Goal: Check status

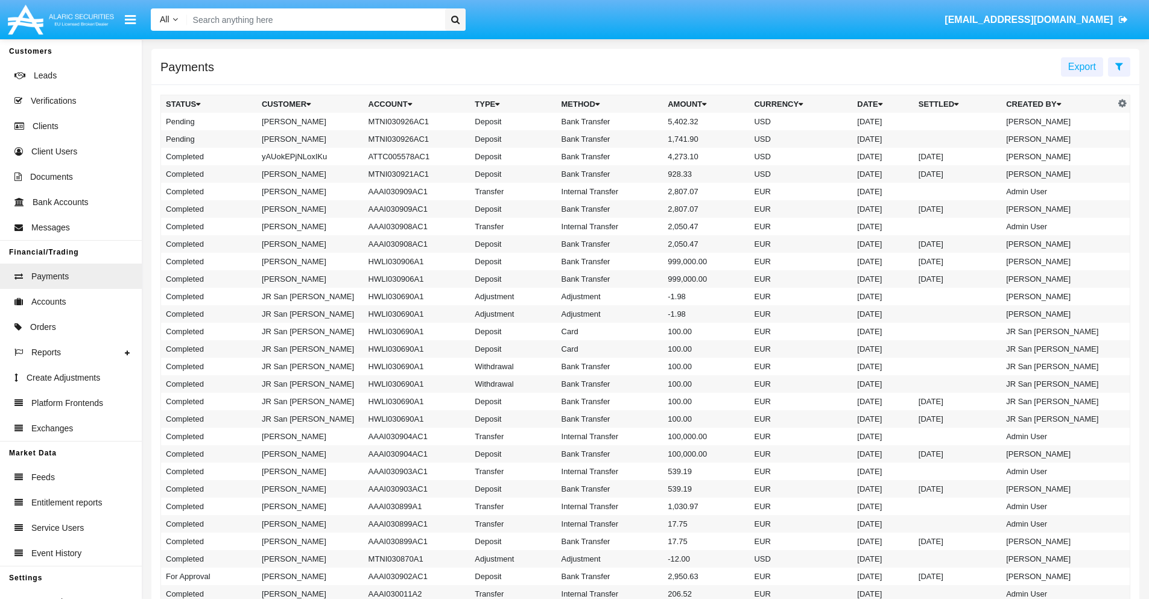
click at [1119, 66] on icon at bounding box center [1119, 67] width 8 height 10
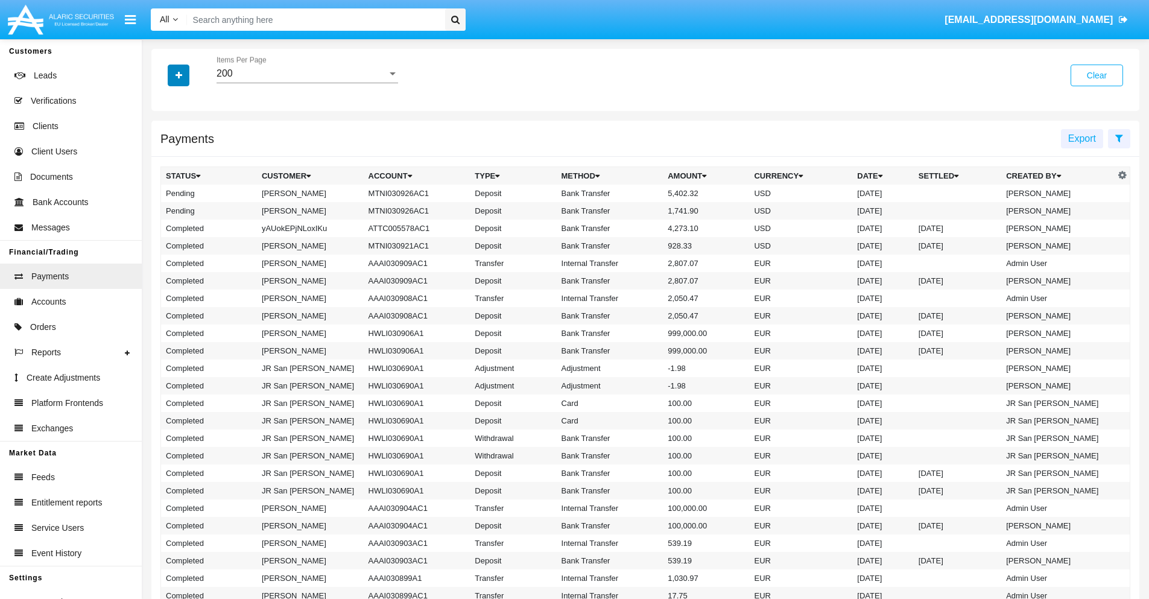
click at [179, 75] on icon "button" at bounding box center [179, 75] width 7 height 8
click at [189, 100] on span "Status" at bounding box center [189, 100] width 27 height 14
click at [166, 105] on input "Status" at bounding box center [165, 105] width 1 height 1
checkbox input "true"
click at [179, 75] on icon "button" at bounding box center [179, 75] width 7 height 8
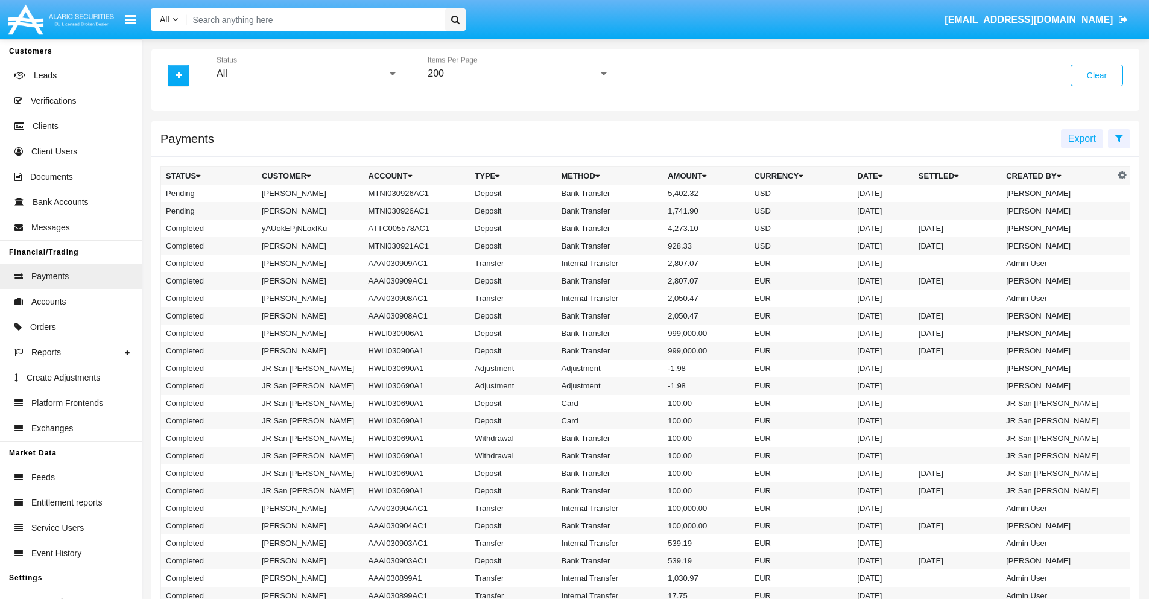
click at [307, 74] on div "All" at bounding box center [302, 73] width 171 height 11
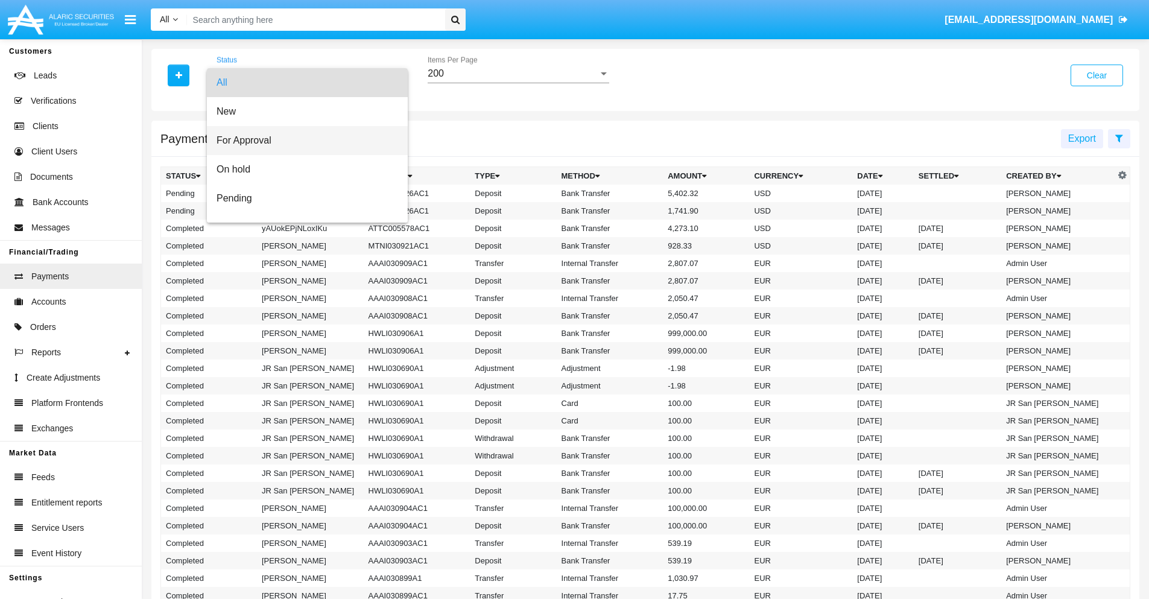
click at [303, 141] on span "For Approval" at bounding box center [308, 140] width 182 height 29
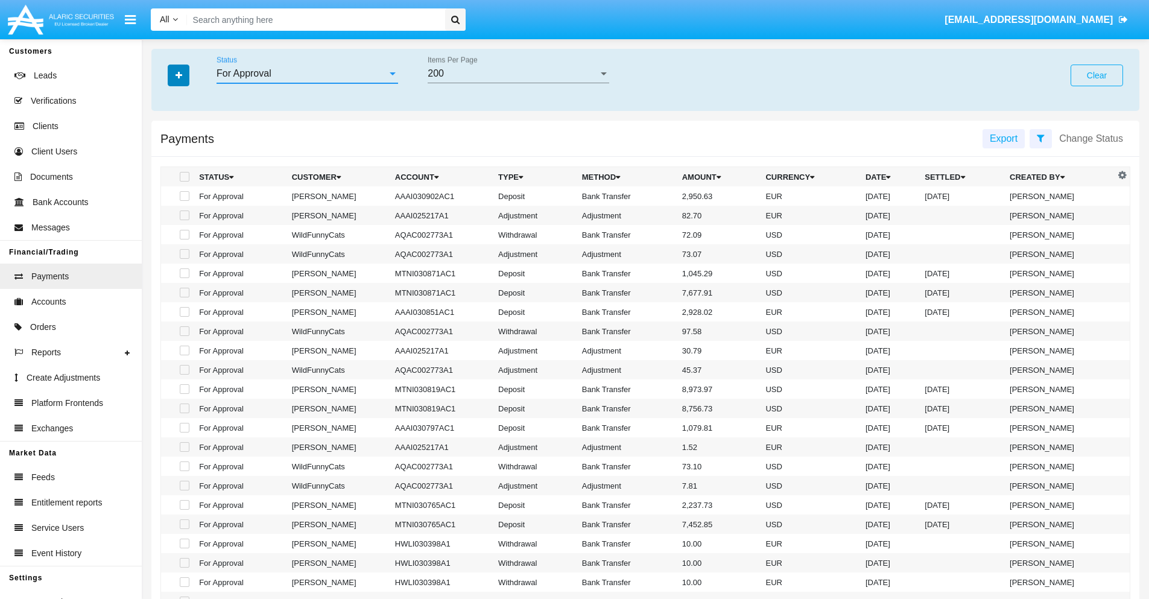
click at [179, 75] on icon "button" at bounding box center [179, 75] width 7 height 8
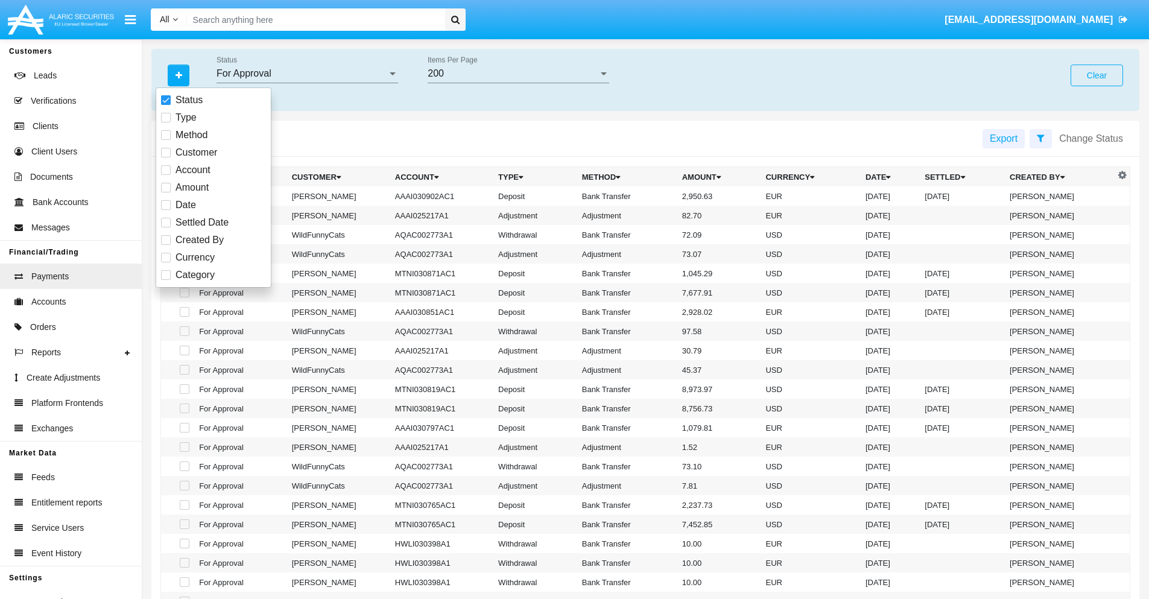
click at [195, 258] on span "Currency" at bounding box center [195, 257] width 39 height 14
click at [166, 262] on input "Currency" at bounding box center [165, 262] width 1 height 1
checkbox input "true"
click at [179, 75] on icon "button" at bounding box center [179, 75] width 7 height 8
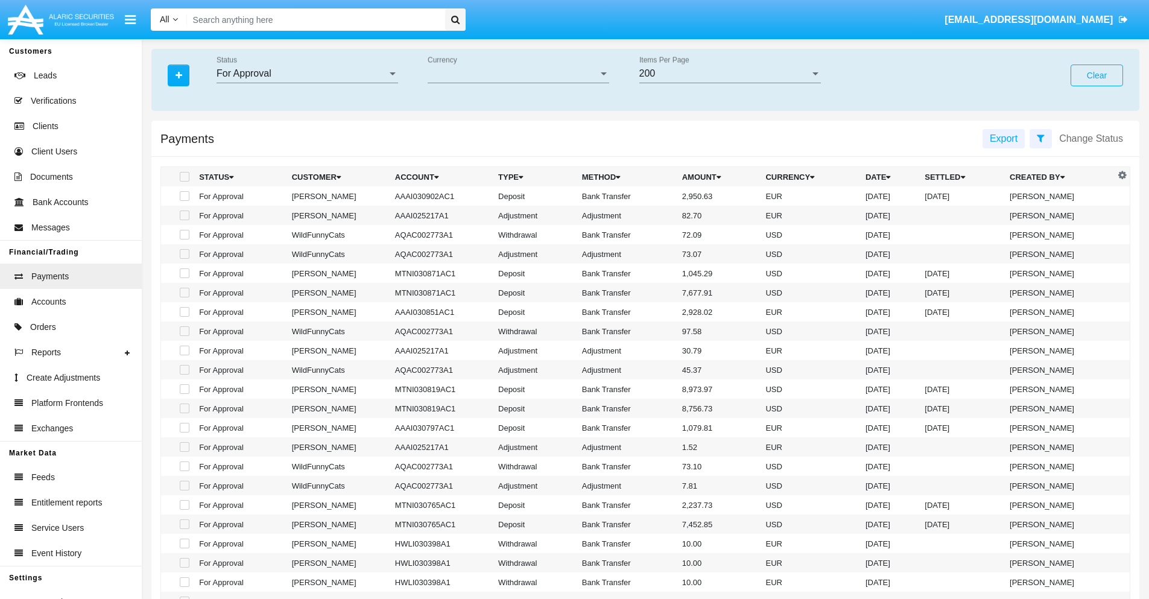
click at [518, 74] on span "Currency" at bounding box center [513, 73] width 171 height 11
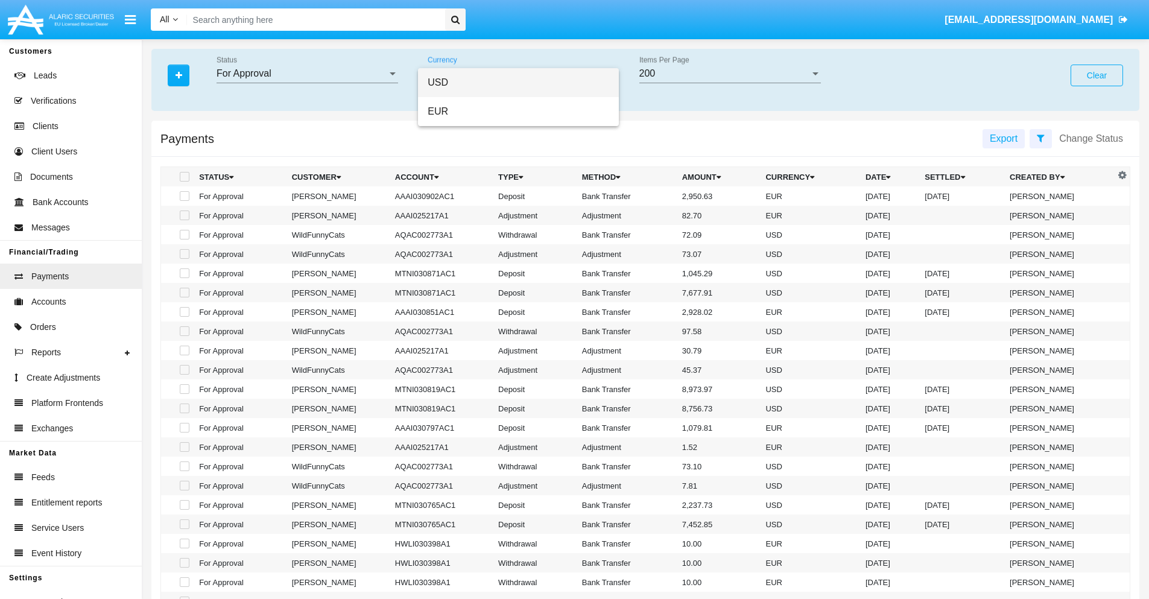
click at [518, 83] on span "USD" at bounding box center [519, 82] width 182 height 29
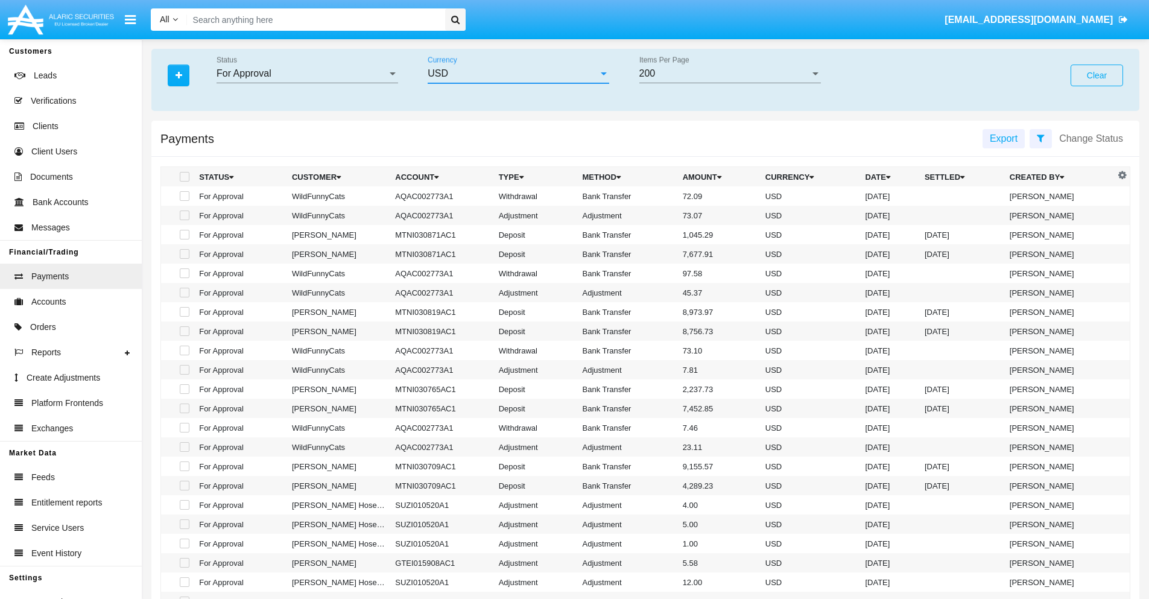
click at [183, 196] on span at bounding box center [185, 196] width 10 height 10
click at [184, 201] on input "checkbox" at bounding box center [184, 201] width 1 height 1
checkbox input "true"
